Goal: Task Accomplishment & Management: Complete application form

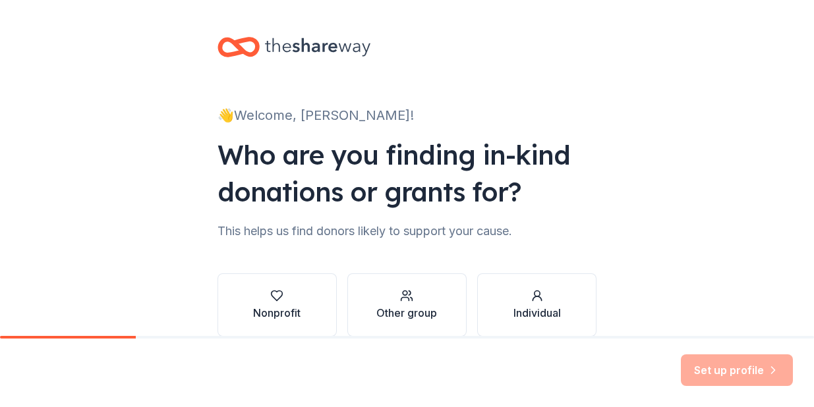
scroll to position [64, 0]
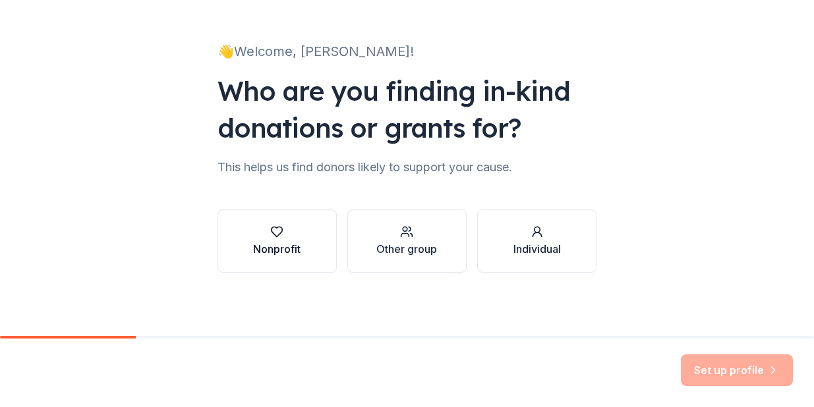
click at [288, 216] on button "Nonprofit" at bounding box center [277, 241] width 119 height 63
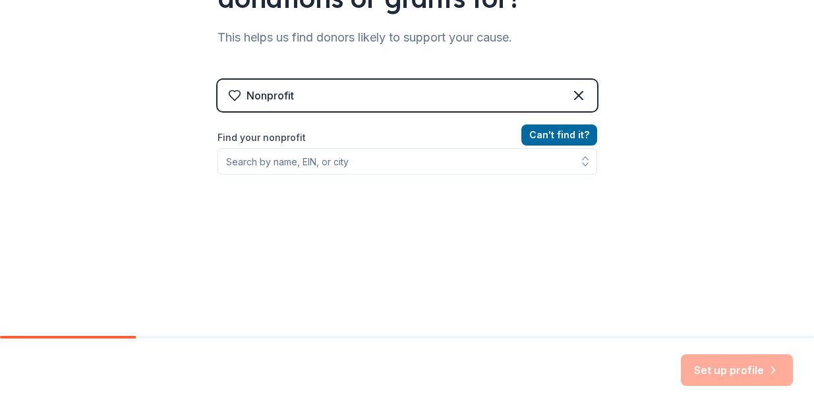
scroll to position [196, 0]
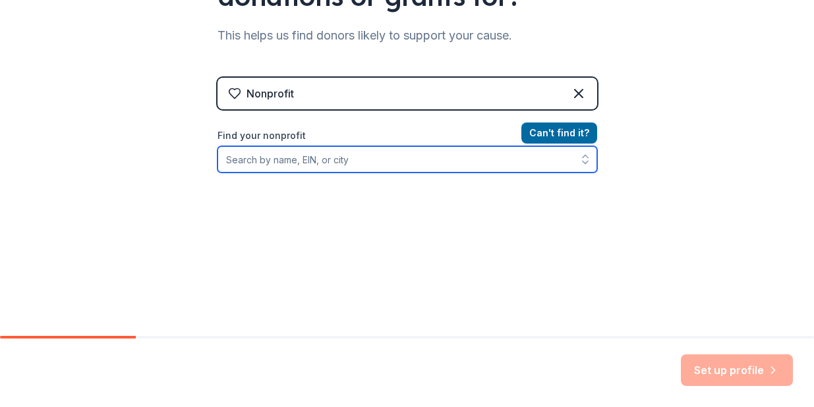
click at [360, 160] on input "Find your nonprofit" at bounding box center [408, 159] width 380 height 26
type input "263685507"
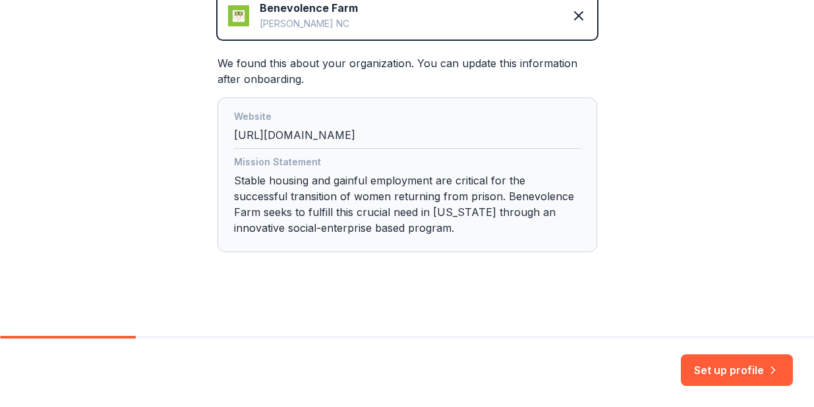
scroll to position [335, 0]
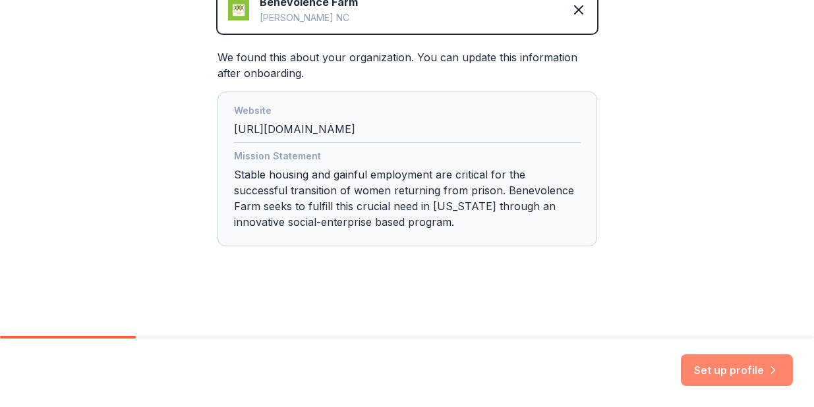
click at [711, 368] on button "Set up profile" at bounding box center [737, 371] width 112 height 32
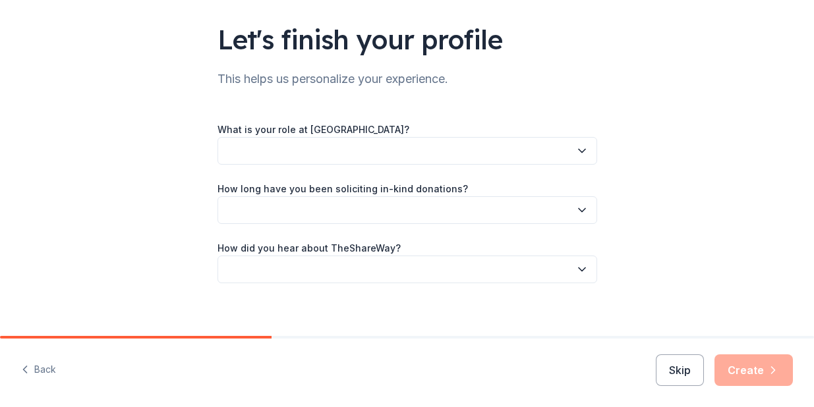
scroll to position [86, 0]
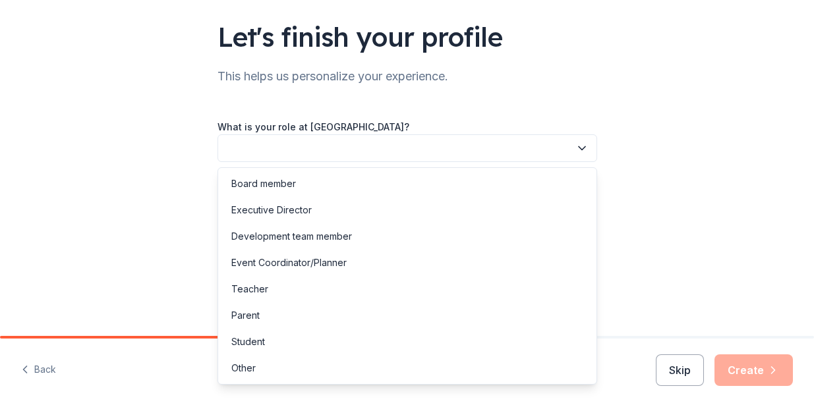
click at [364, 160] on button "button" at bounding box center [408, 148] width 380 height 28
click at [368, 202] on div "Executive Director" at bounding box center [407, 210] width 373 height 26
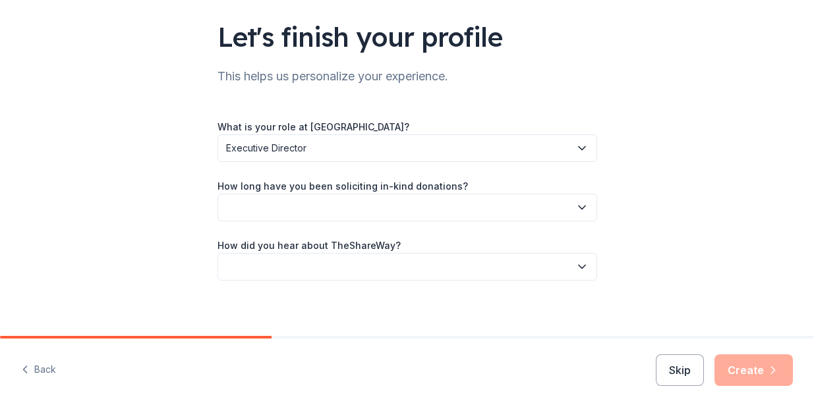
click at [368, 202] on button "button" at bounding box center [408, 208] width 380 height 28
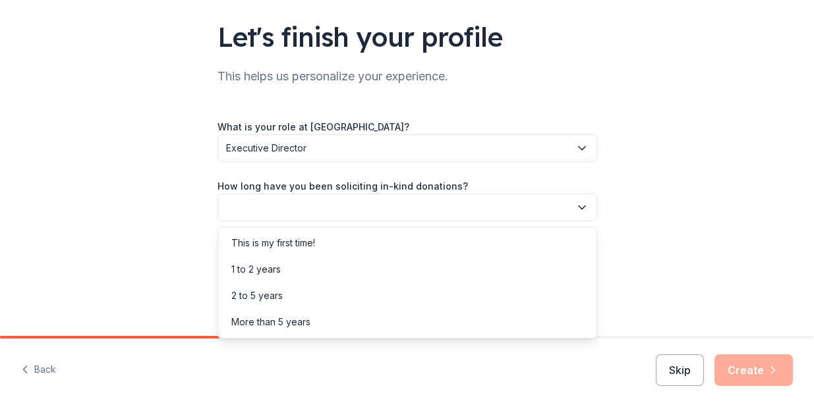
scroll to position [94, 0]
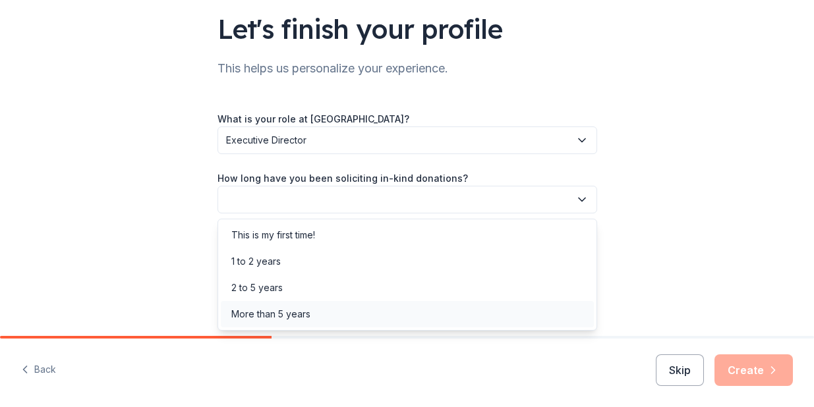
click at [361, 311] on div "More than 5 years" at bounding box center [407, 314] width 373 height 26
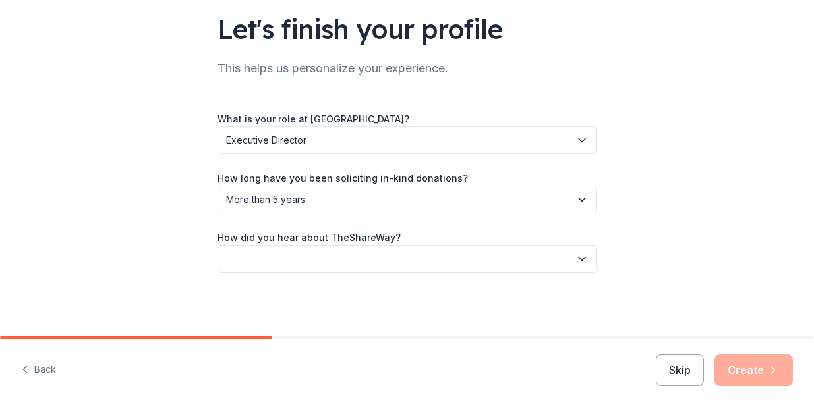
click at [351, 268] on button "button" at bounding box center [408, 259] width 380 height 28
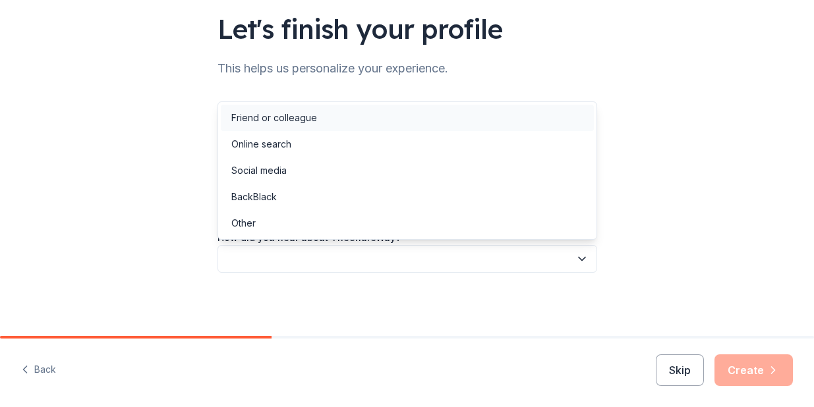
click at [349, 117] on div "Friend or colleague" at bounding box center [407, 118] width 373 height 26
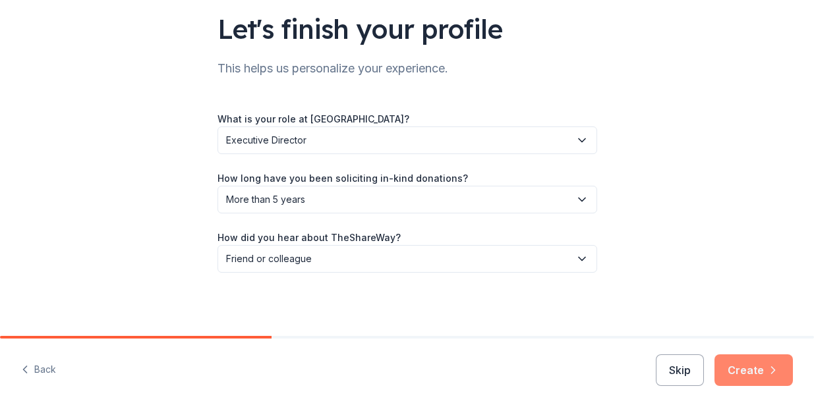
click at [762, 372] on button "Create" at bounding box center [754, 371] width 78 height 32
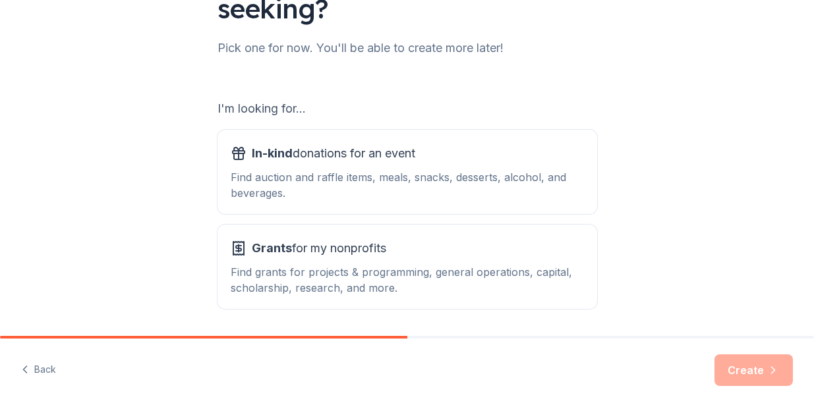
scroll to position [153, 0]
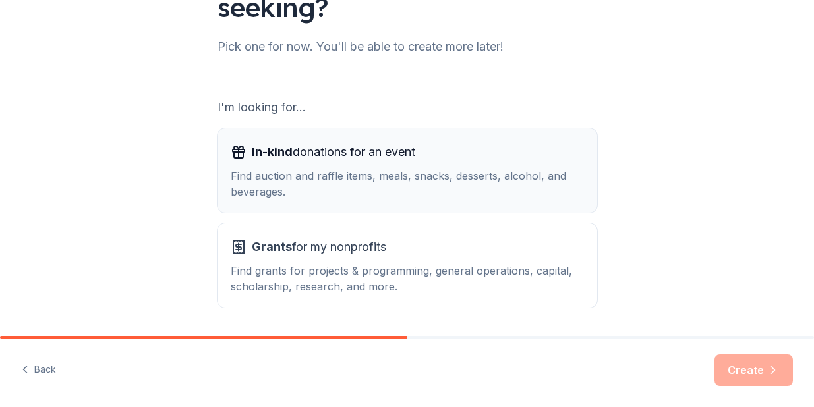
click at [297, 156] on span "In-kind donations for an event" at bounding box center [333, 152] width 163 height 21
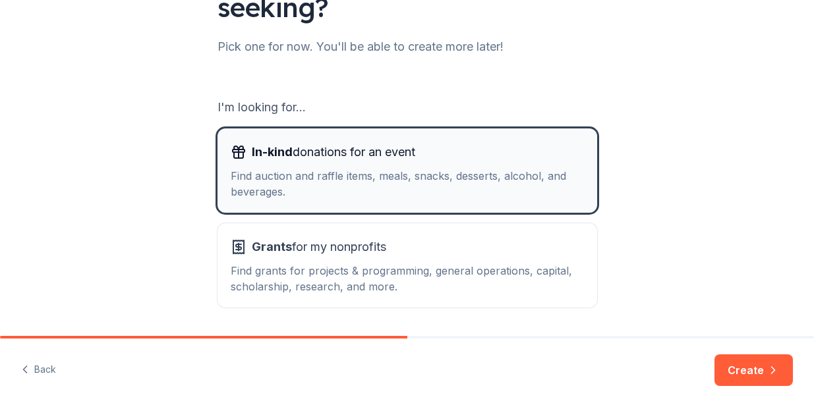
scroll to position [196, 0]
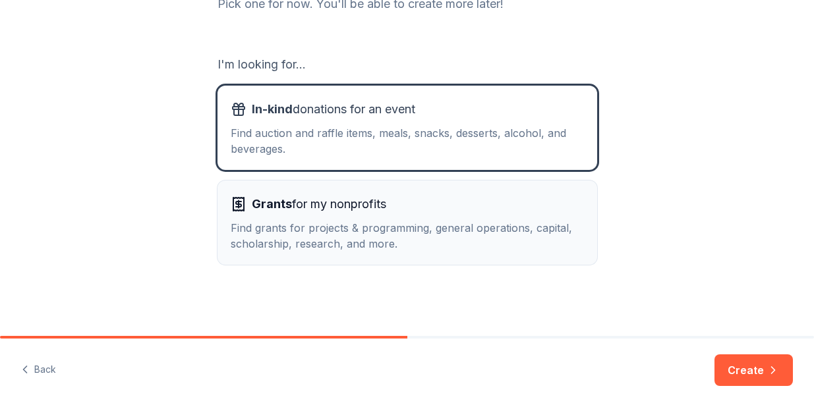
click at [309, 212] on span "Grants for my nonprofits" at bounding box center [319, 204] width 134 height 21
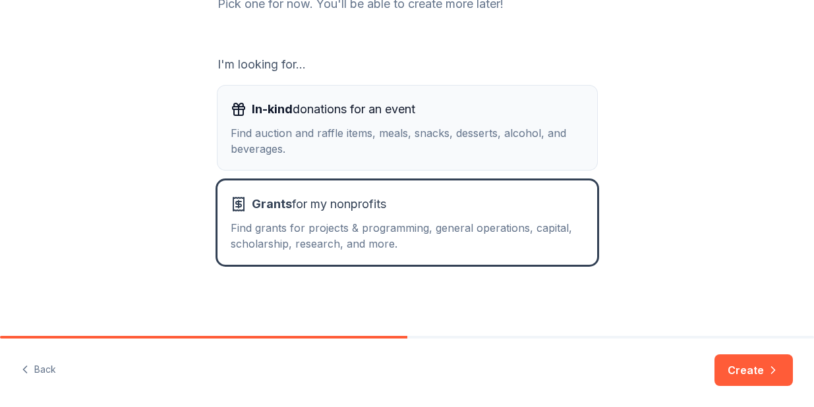
click at [337, 141] on div "Find auction and raffle items, meals, snacks, desserts, alcohol, and beverages." at bounding box center [407, 141] width 353 height 32
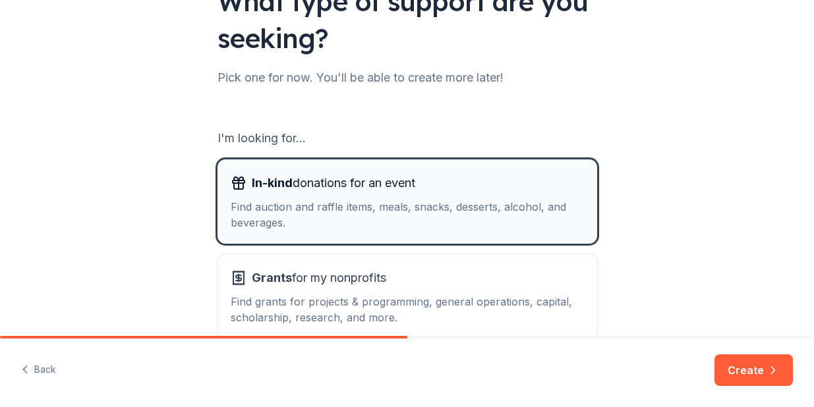
scroll to position [117, 0]
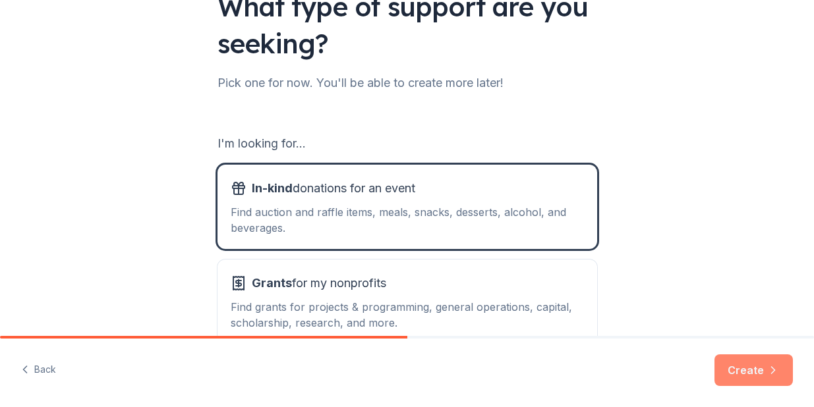
click at [744, 372] on button "Create" at bounding box center [754, 371] width 78 height 32
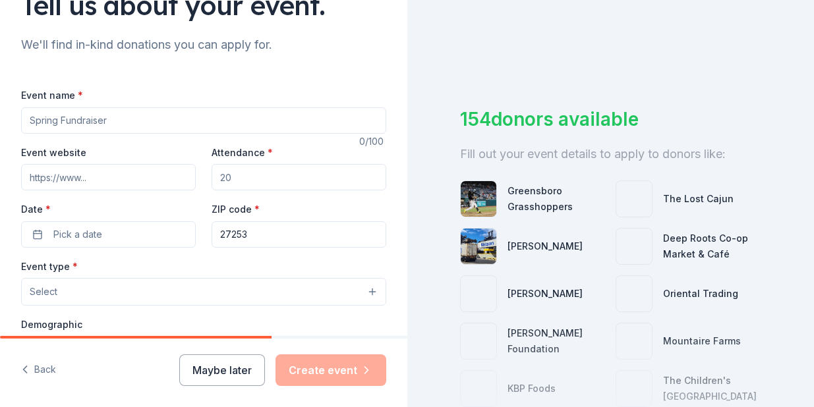
scroll to position [120, 0]
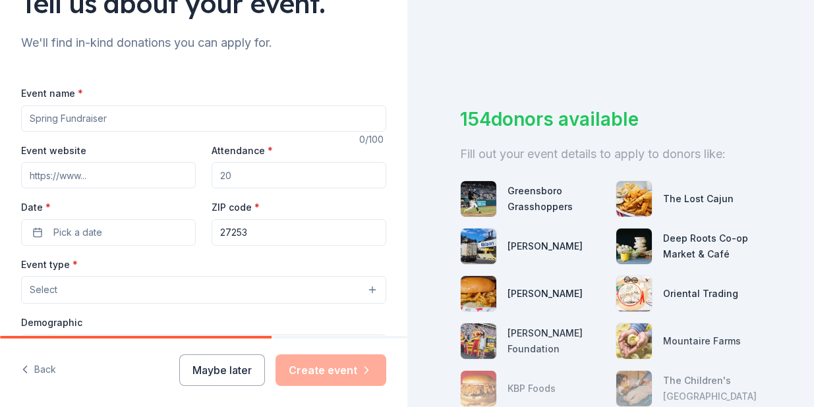
click at [169, 127] on input "Event name *" at bounding box center [203, 118] width 365 height 26
type input "Tiny Home Community Groundbreaking"
click at [245, 177] on input "Attendance *" at bounding box center [299, 175] width 175 height 26
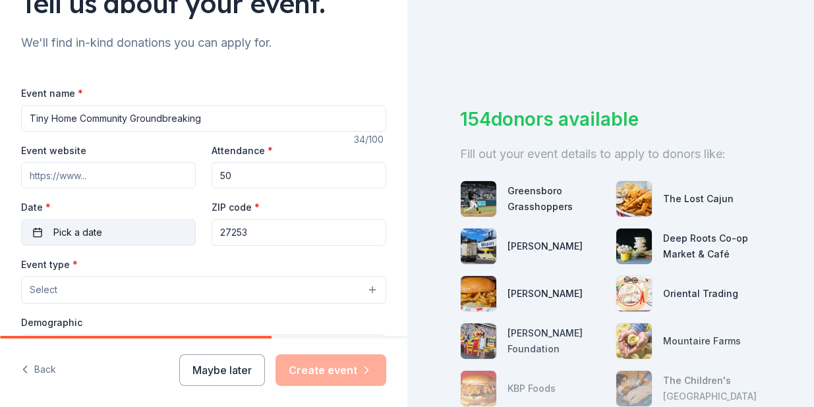
type input "50"
click at [137, 233] on button "Pick a date" at bounding box center [108, 233] width 175 height 26
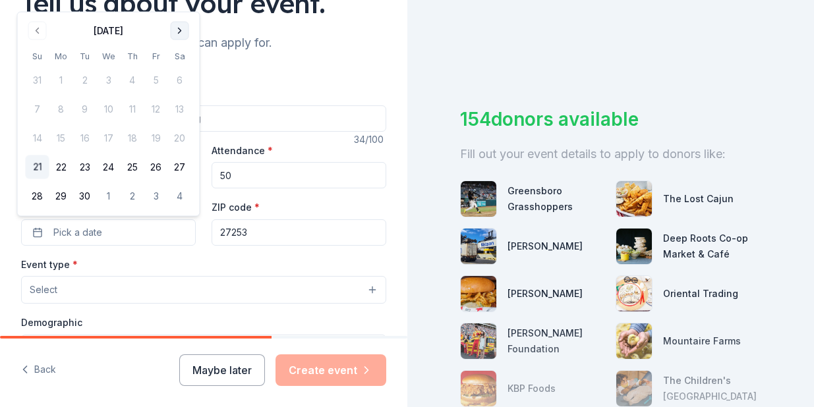
click at [187, 24] on button "Go to next month" at bounding box center [180, 31] width 18 height 18
click at [186, 26] on button "Go to next month" at bounding box center [180, 31] width 18 height 18
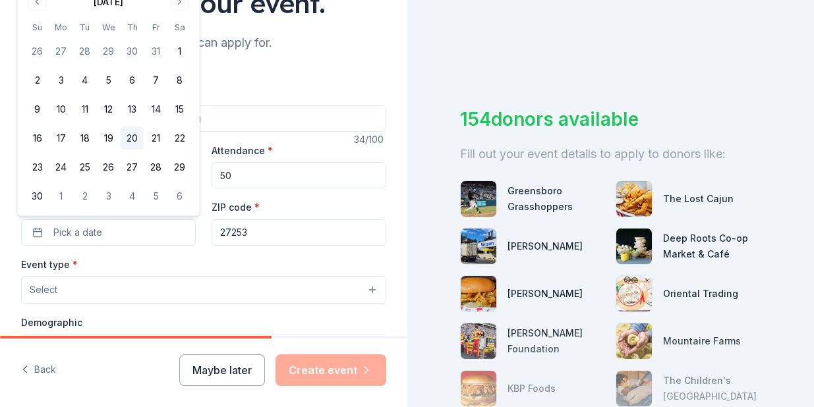
click at [135, 137] on button "20" at bounding box center [133, 139] width 24 height 24
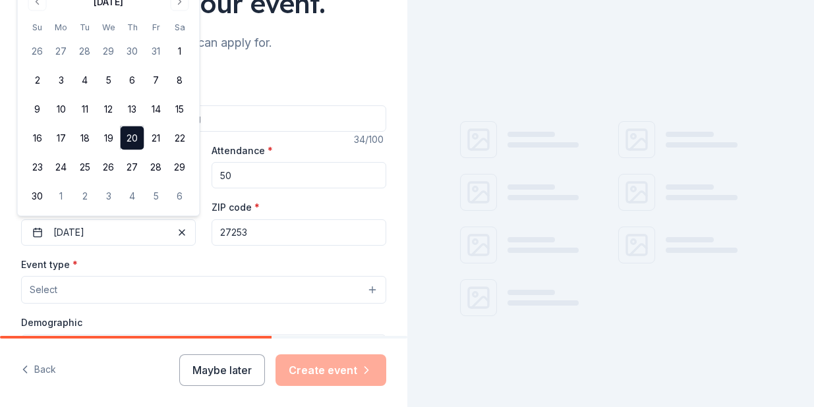
click at [231, 283] on button "Select" at bounding box center [203, 290] width 365 height 28
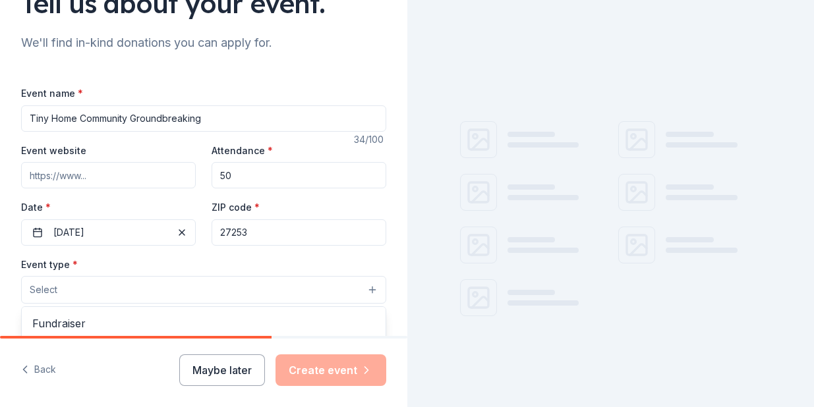
click at [231, 283] on button "Select" at bounding box center [203, 290] width 365 height 28
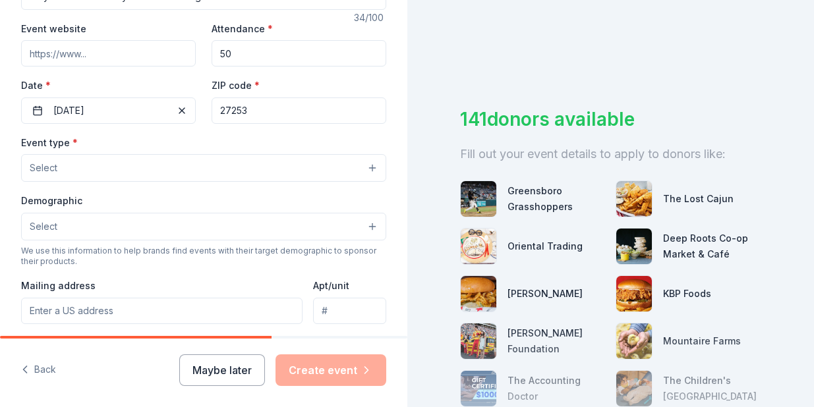
scroll to position [243, 0]
click at [194, 172] on button "Select" at bounding box center [203, 168] width 365 height 28
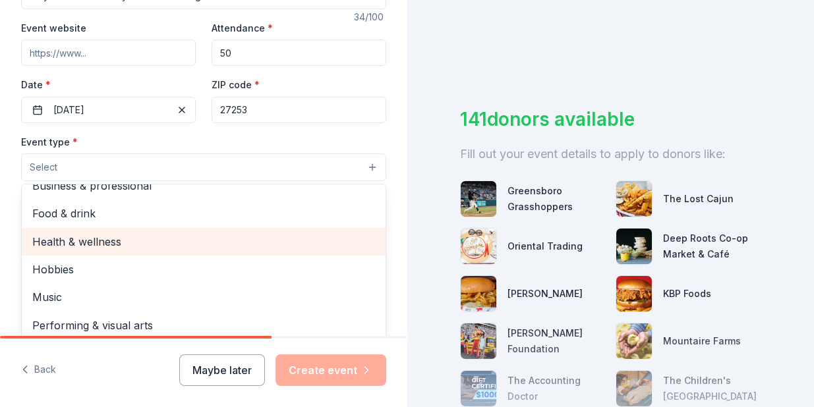
scroll to position [0, 0]
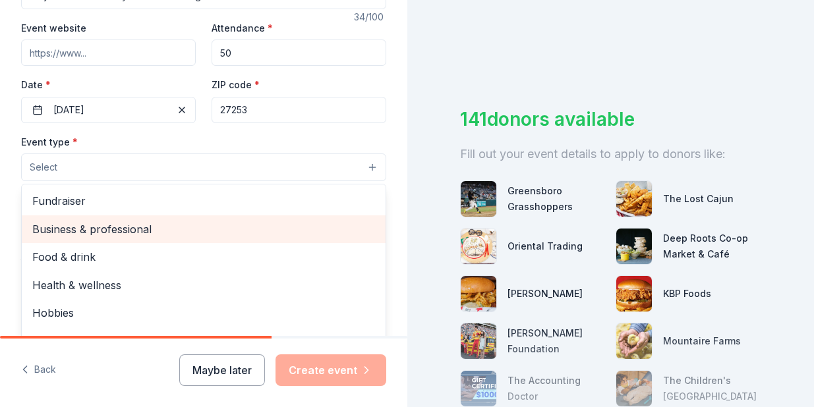
click at [192, 231] on span "Business & professional" at bounding box center [203, 229] width 343 height 17
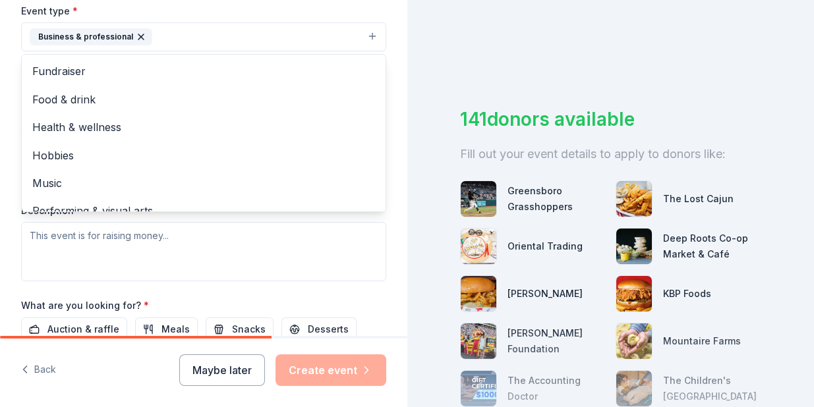
scroll to position [381, 0]
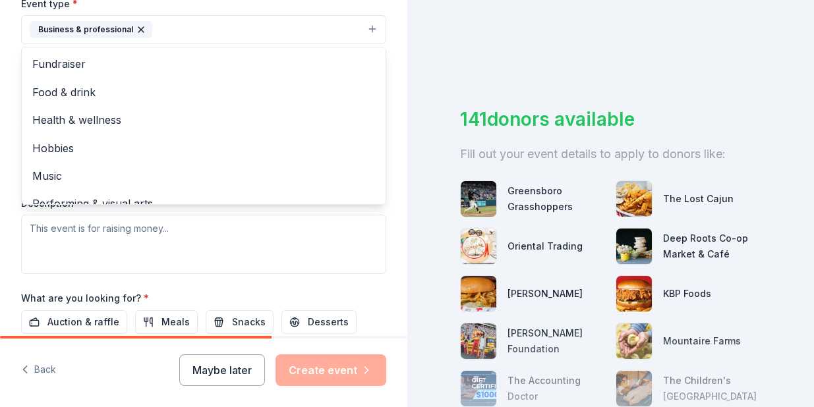
click at [198, 288] on div "Event name * Tiny Home Community Groundbreaking 34 /100 Event website Attendanc…" at bounding box center [203, 129] width 365 height 610
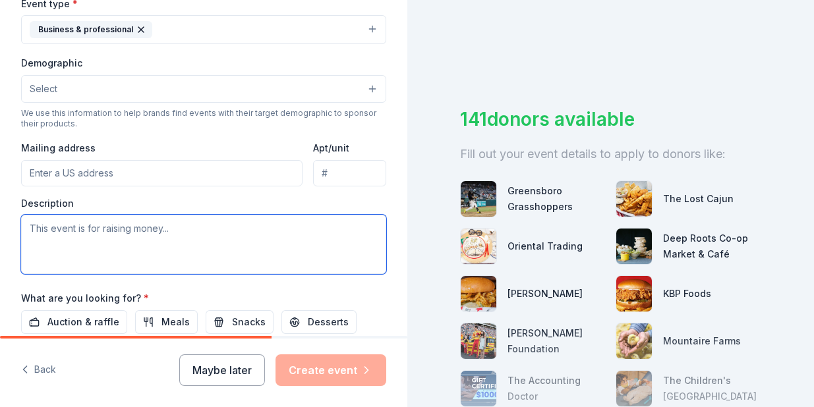
click at [198, 271] on textarea at bounding box center [203, 244] width 365 height 59
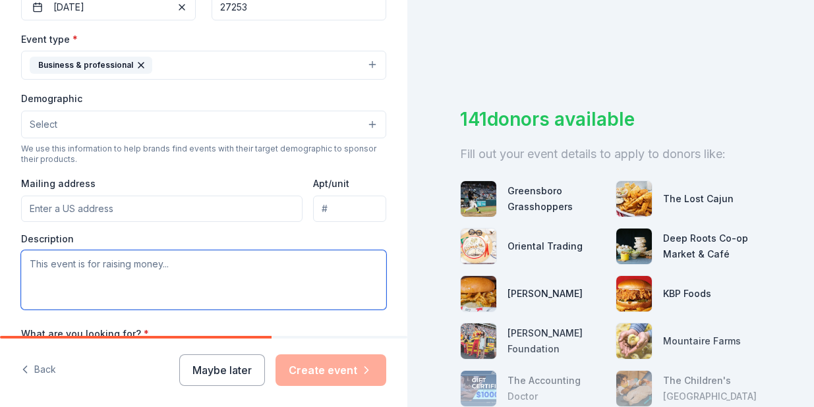
scroll to position [345, 0]
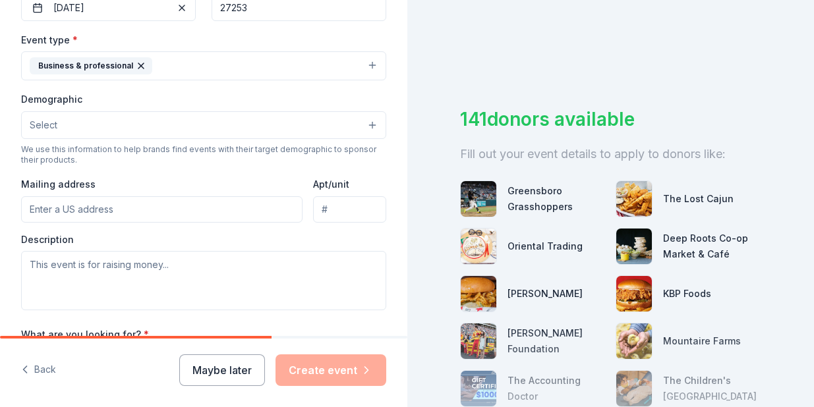
click at [161, 132] on button "Select" at bounding box center [203, 125] width 365 height 28
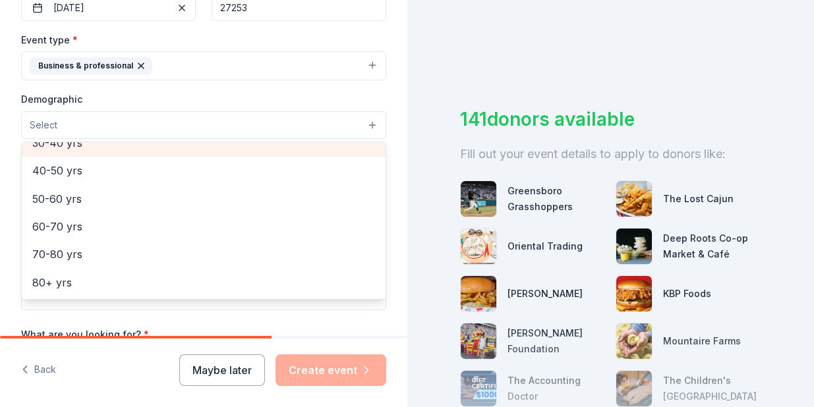
scroll to position [0, 0]
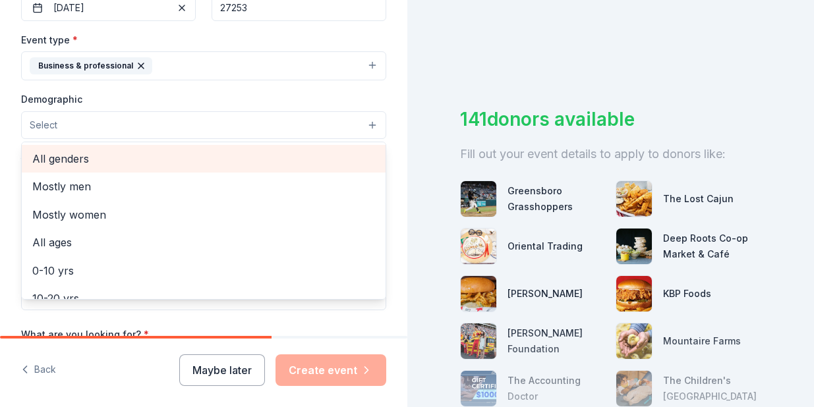
click at [161, 155] on span "All genders" at bounding box center [203, 158] width 343 height 17
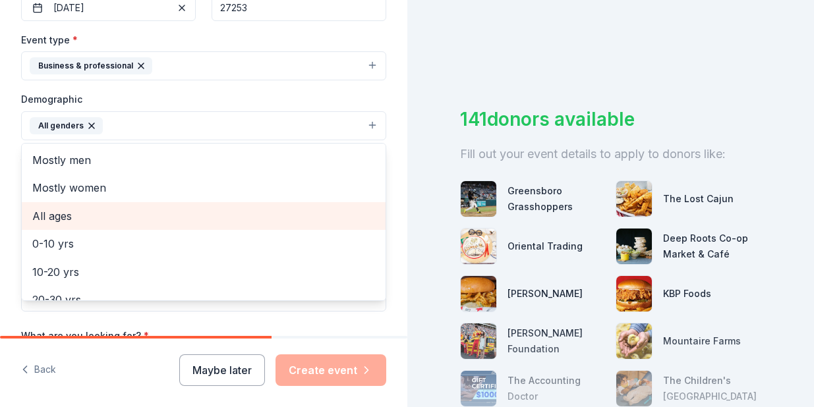
click at [158, 212] on span "All ages" at bounding box center [203, 216] width 343 height 17
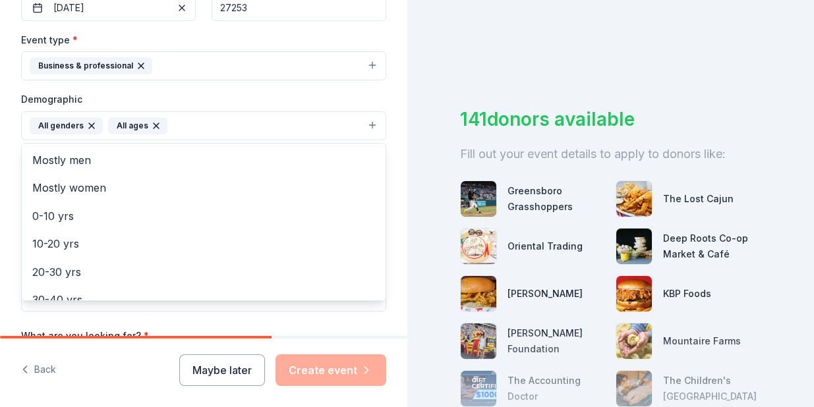
click at [6, 196] on div "Tell us about your event. We'll find in-kind donations you can apply for. Event…" at bounding box center [203, 95] width 407 height 880
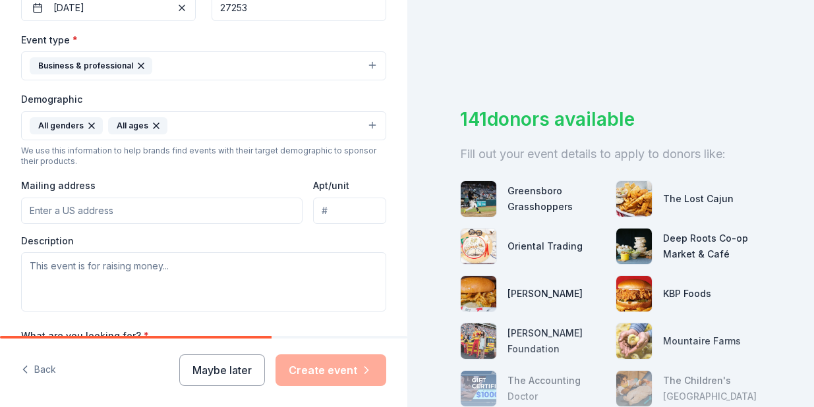
click at [63, 220] on input "Mailing address" at bounding box center [161, 211] width 281 height 26
type input "undefined [PERSON_NAME][GEOGRAPHIC_DATA]"
click at [78, 217] on input "undefined [PERSON_NAME][GEOGRAPHIC_DATA]" at bounding box center [161, 211] width 281 height 26
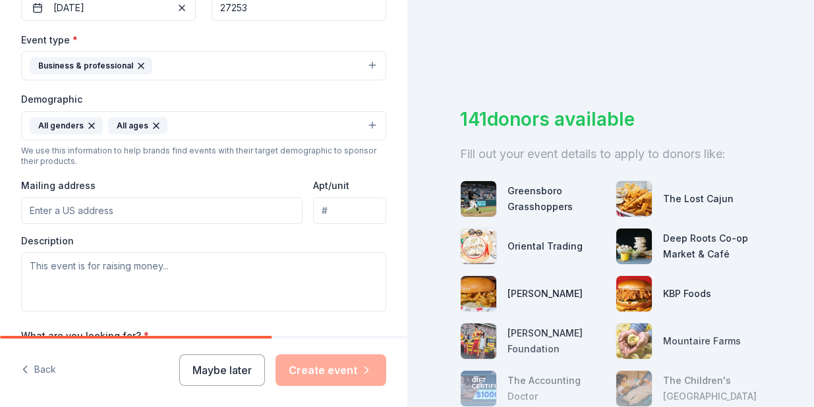
click at [134, 180] on div "Mailing address" at bounding box center [161, 200] width 281 height 47
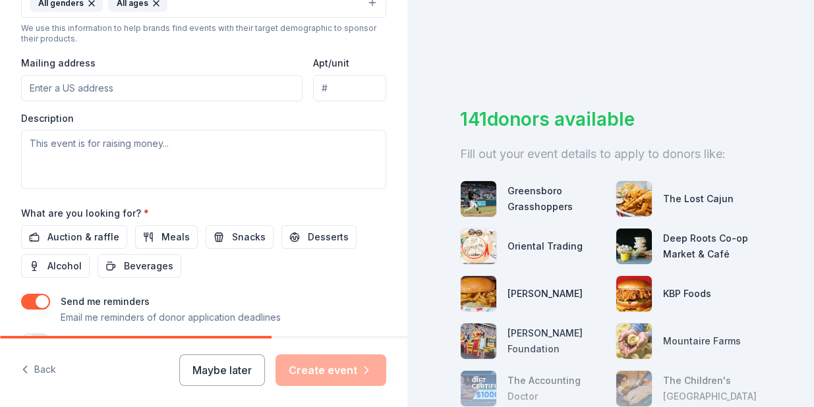
scroll to position [475, 0]
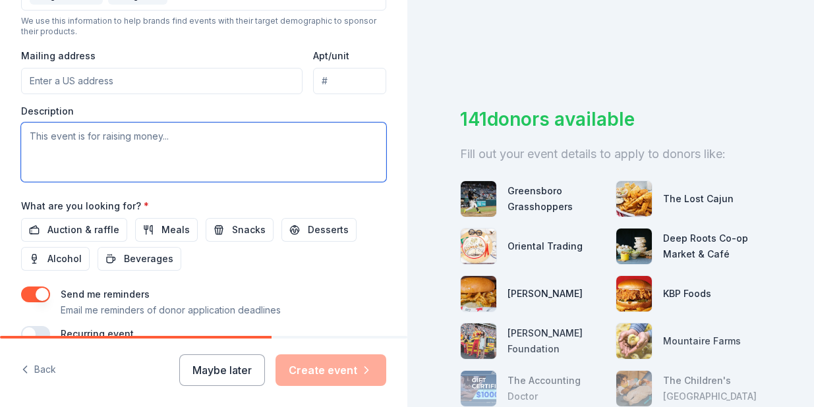
click at [135, 144] on textarea at bounding box center [203, 152] width 365 height 59
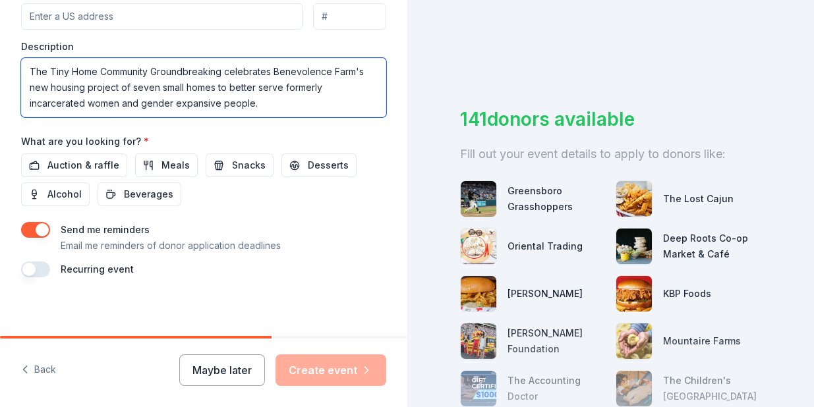
scroll to position [544, 0]
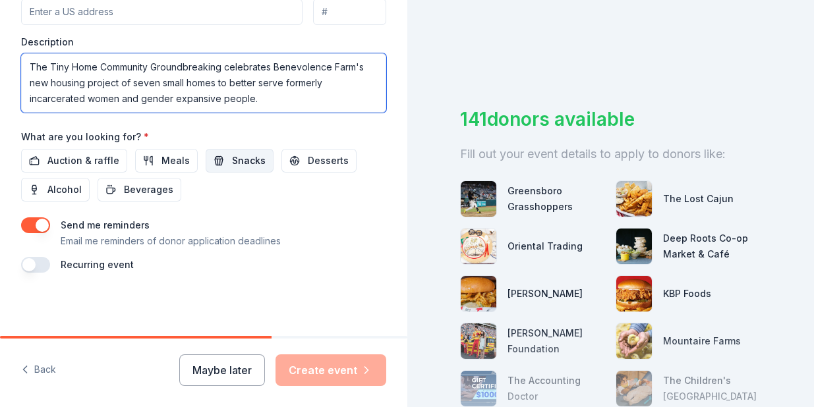
type textarea "The Tiny Home Community Groundbreaking celebrates Benevolence Farm's new housin…"
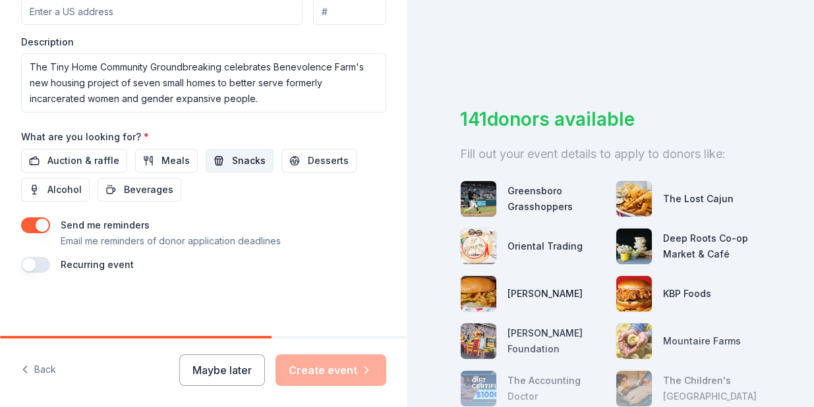
click at [229, 169] on button "Snacks" at bounding box center [240, 161] width 68 height 24
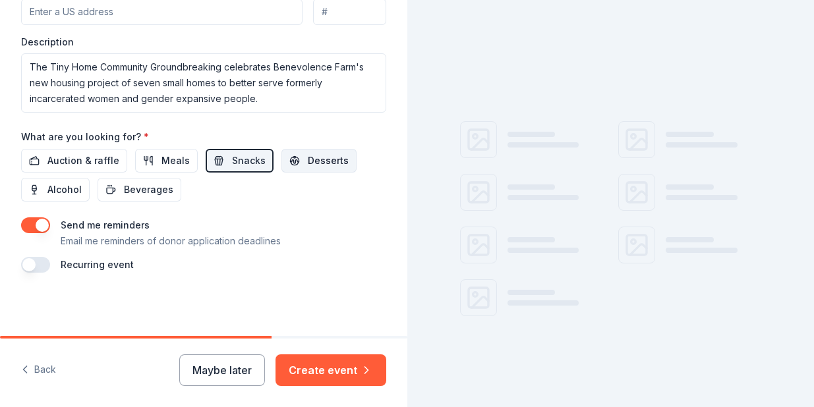
click at [308, 161] on span "Desserts" at bounding box center [328, 161] width 41 height 16
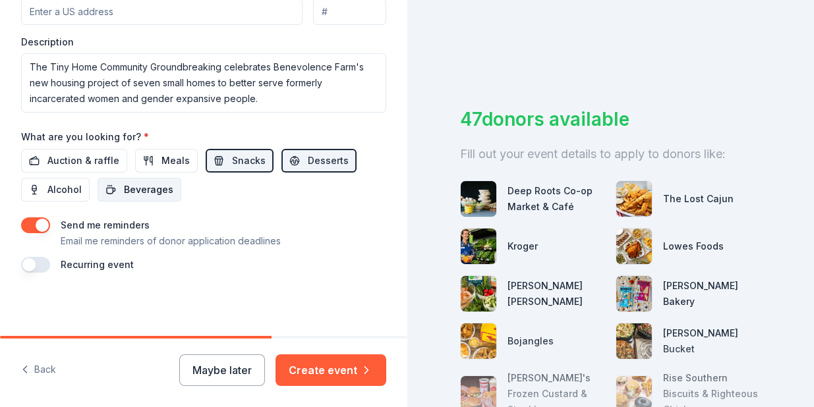
click at [172, 191] on button "Beverages" at bounding box center [140, 190] width 84 height 24
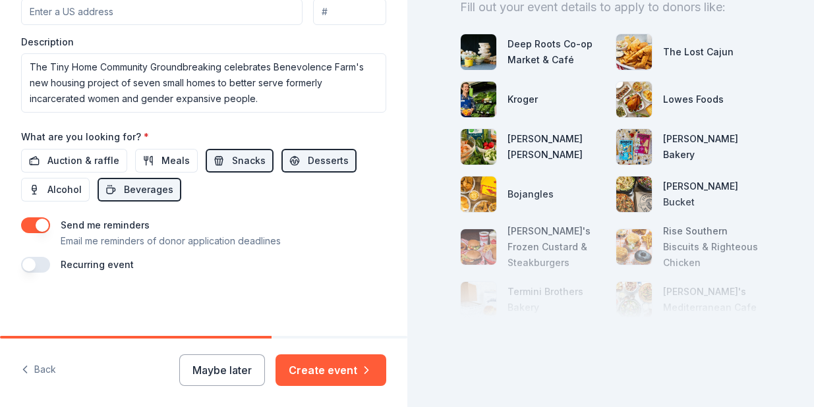
scroll to position [158, 0]
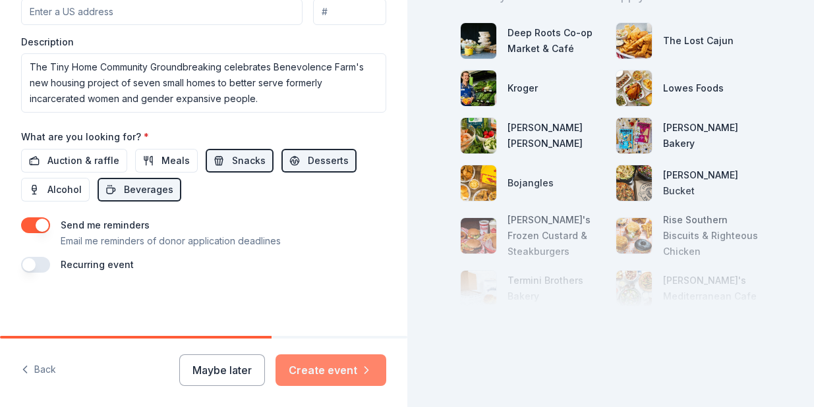
click at [335, 368] on button "Create event" at bounding box center [331, 371] width 111 height 32
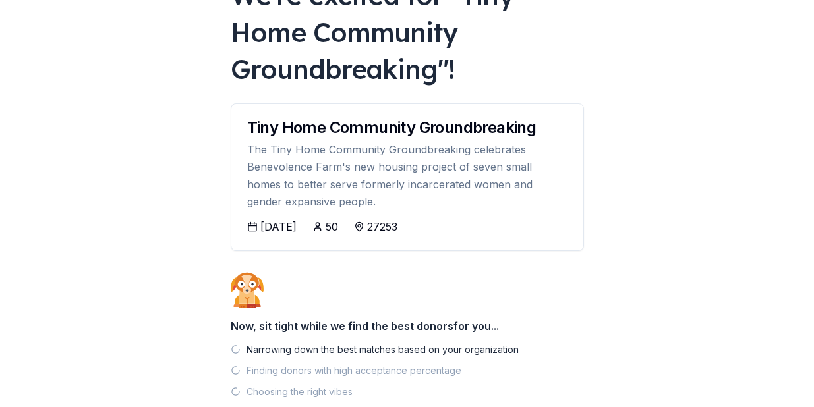
scroll to position [187, 0]
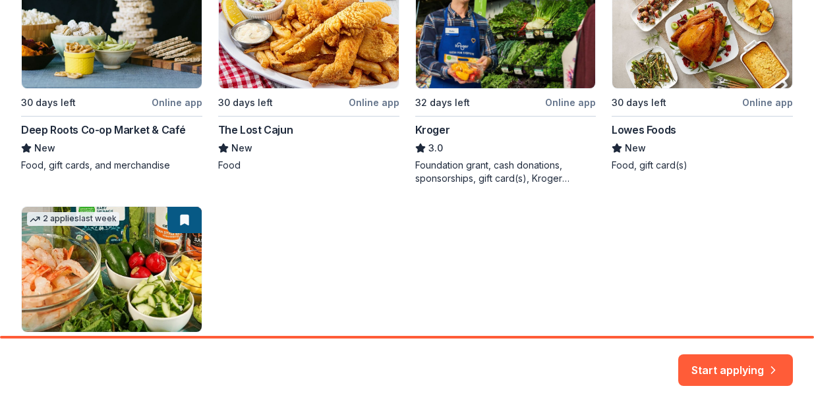
scroll to position [339, 0]
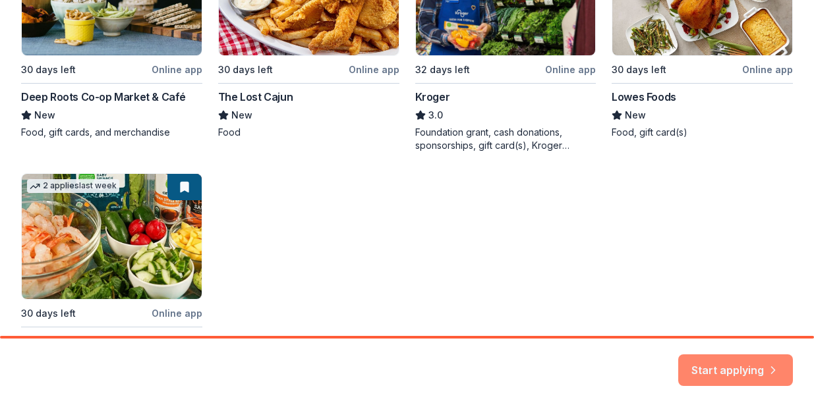
click at [742, 359] on button "Start applying" at bounding box center [735, 363] width 115 height 32
click at [715, 366] on div "Start applying" at bounding box center [735, 371] width 115 height 32
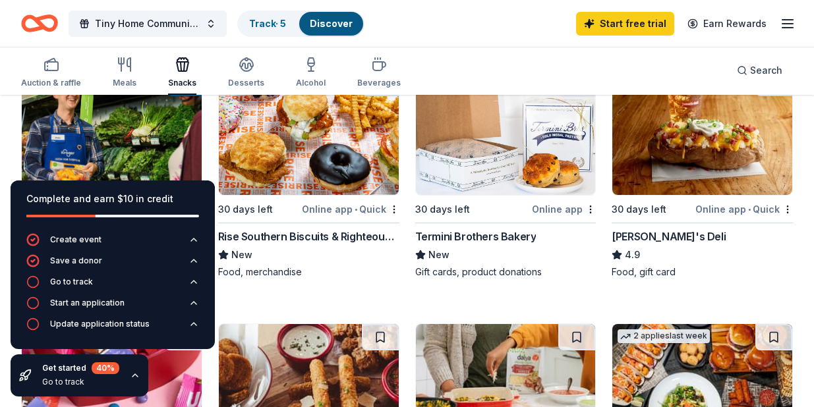
scroll to position [912, 0]
